Goal: Find specific page/section: Find specific page/section

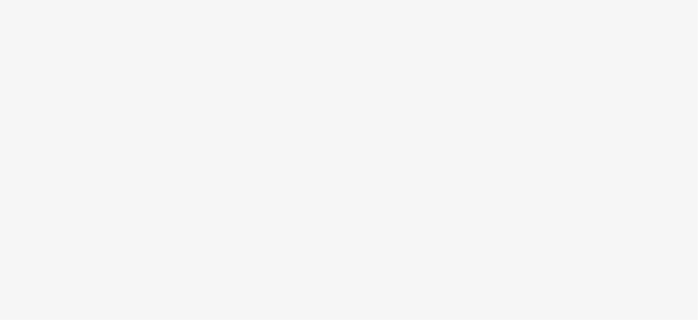
click at [452, 78] on body at bounding box center [349, 160] width 698 height 320
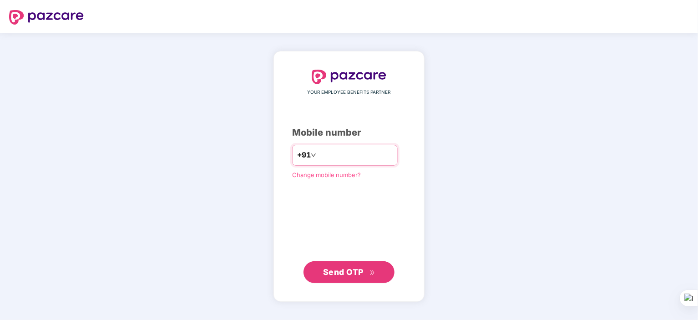
type input "**********"
click at [343, 274] on span "Send OTP" at bounding box center [343, 271] width 40 height 10
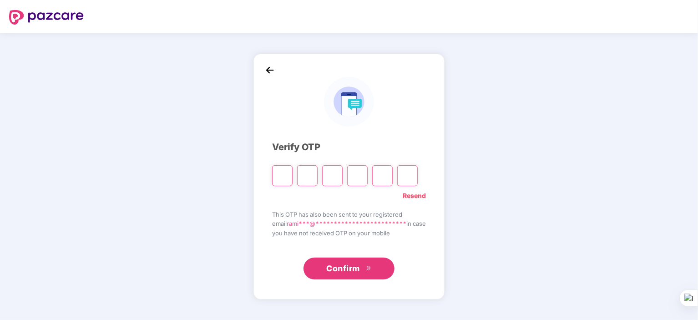
type input "*"
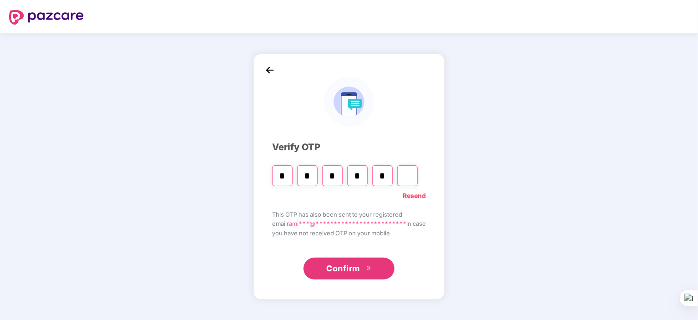
type input "*"
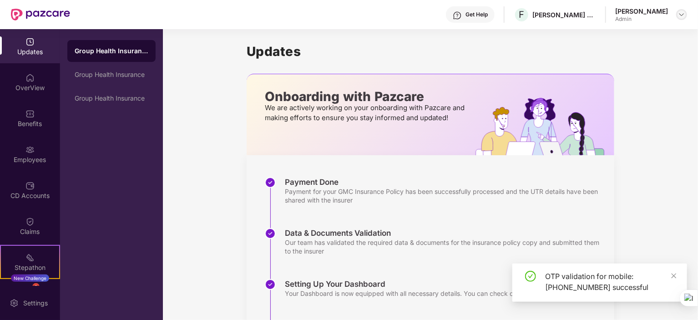
click at [678, 13] on img at bounding box center [681, 14] width 7 height 7
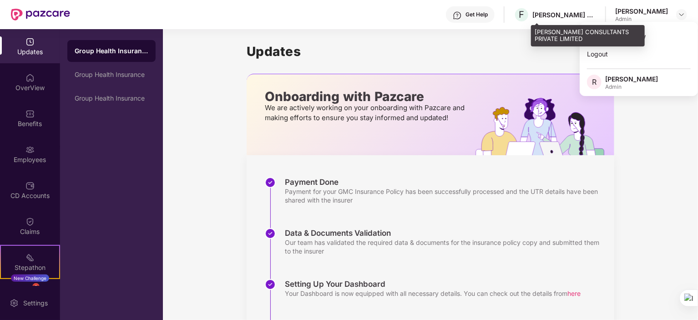
click at [593, 16] on div "[PERSON_NAME] CONSULTANTS PRIVATE LIMITED" at bounding box center [564, 14] width 64 height 9
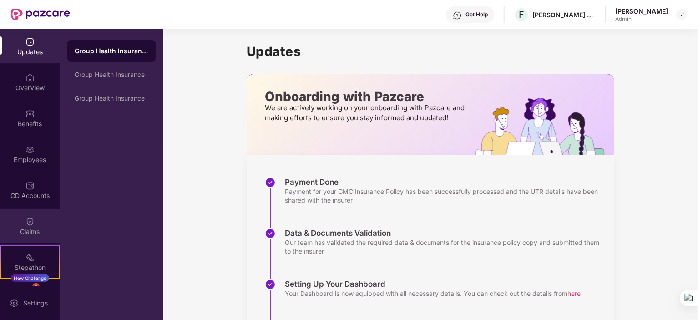
click at [22, 229] on div "Claims" at bounding box center [30, 231] width 60 height 9
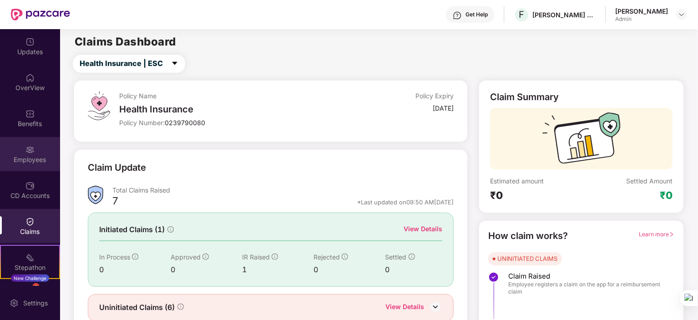
click at [20, 155] on div "Employees" at bounding box center [30, 159] width 60 height 9
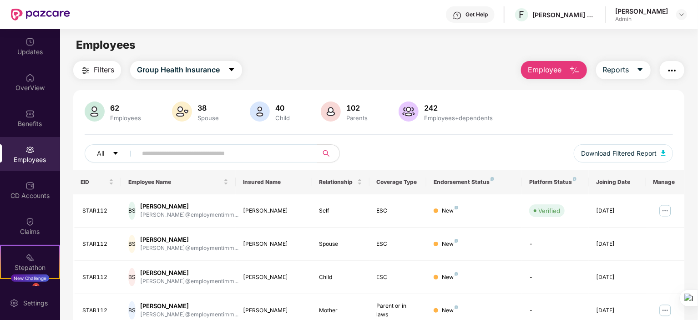
click at [667, 71] on img "button" at bounding box center [671, 70] width 11 height 11
click at [611, 70] on span "Reports" at bounding box center [616, 69] width 26 height 11
